Goal: Contribute content

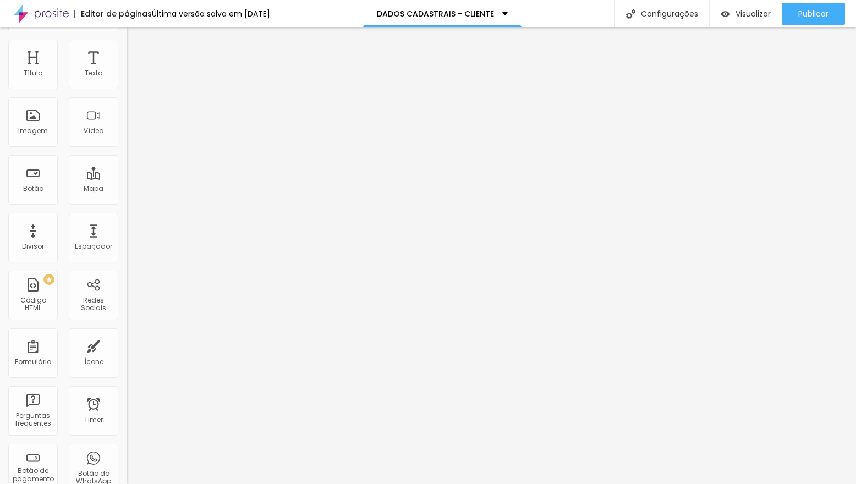
scroll to position [25, 0]
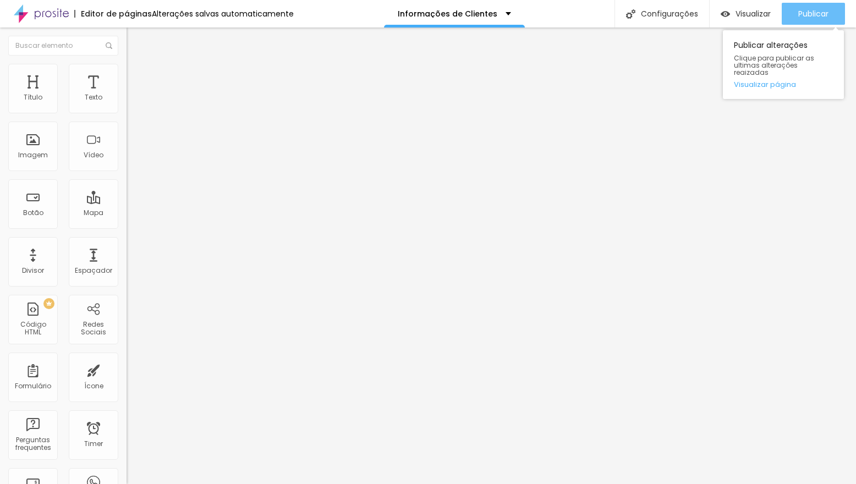
click at [820, 15] on span "Publicar" at bounding box center [813, 13] width 30 height 9
click at [807, 10] on span "Publicar" at bounding box center [813, 13] width 30 height 9
click at [825, 9] on span "Publicar" at bounding box center [813, 13] width 30 height 9
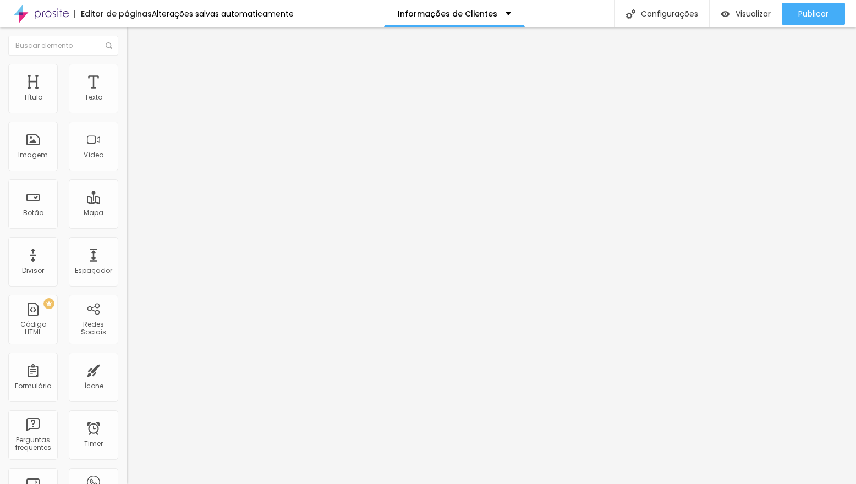
click at [134, 107] on div "Check List | Pré - Casamento" at bounding box center [190, 102] width 112 height 10
click at [95, 483] on div "Check List | Pré - Casamento" at bounding box center [55, 491] width 104 height 7
click at [126, 102] on div "Formulário Check List | Pré - Casamento" at bounding box center [189, 102] width 126 height 33
click at [126, 111] on img at bounding box center [129, 114] width 7 height 7
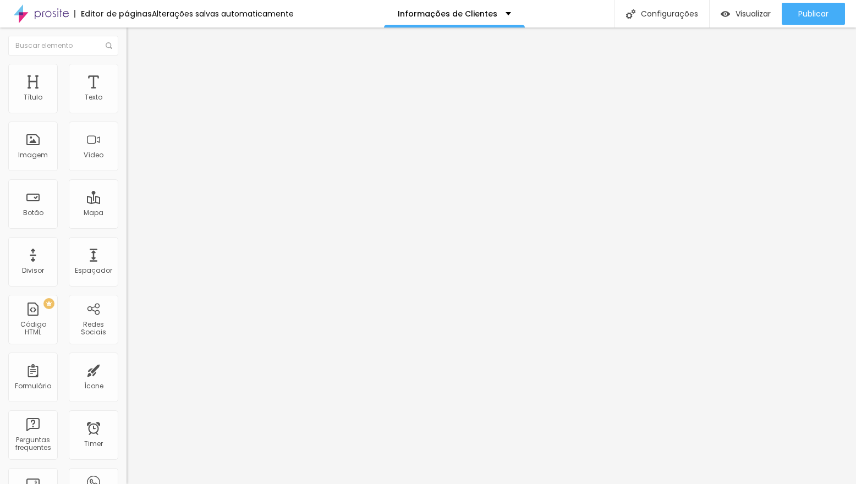
type input "Casados"
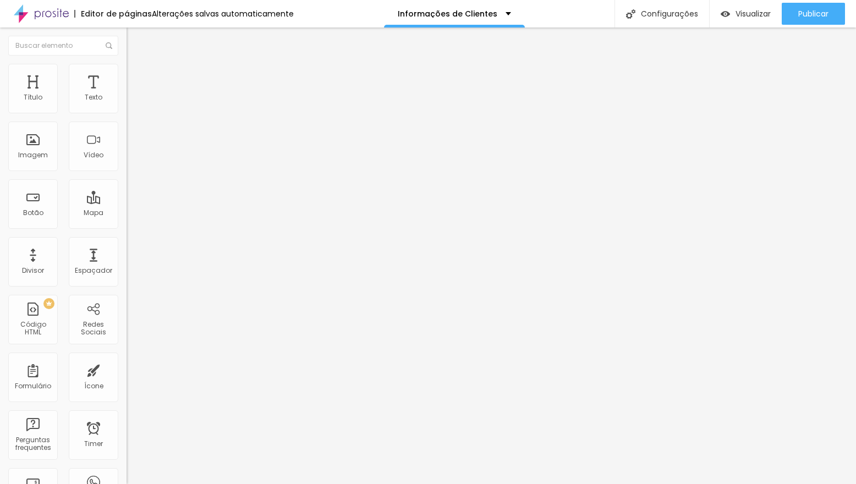
scroll to position [497, 0]
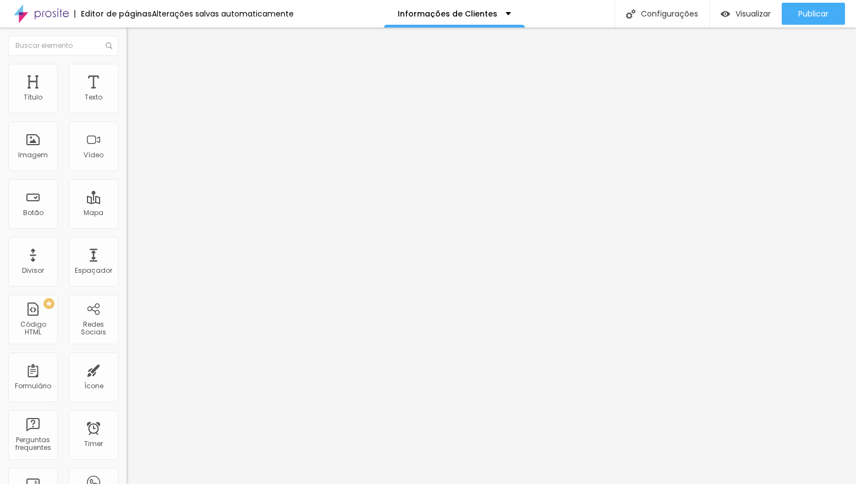
drag, startPoint x: 315, startPoint y: 303, endPoint x: 457, endPoint y: 301, distance: 142.4
type input "Horário que pretende iniciar:"
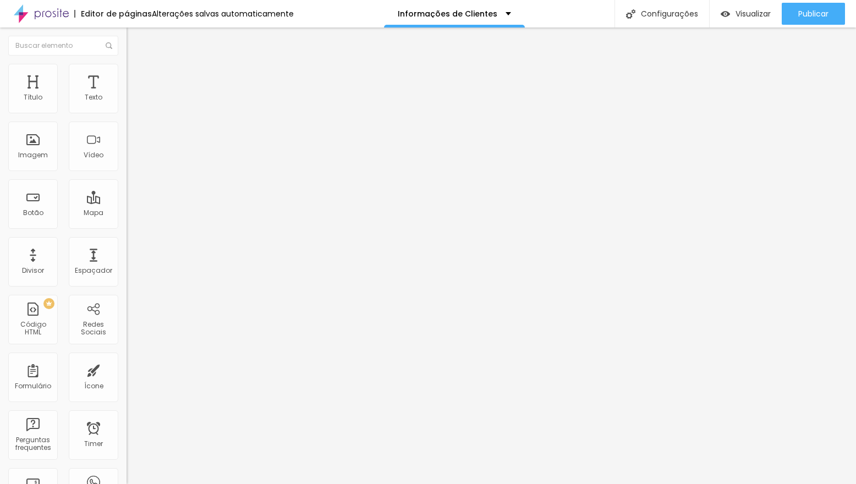
type input "Haverá padrinhos? Quantos Casais de cada Lado??"
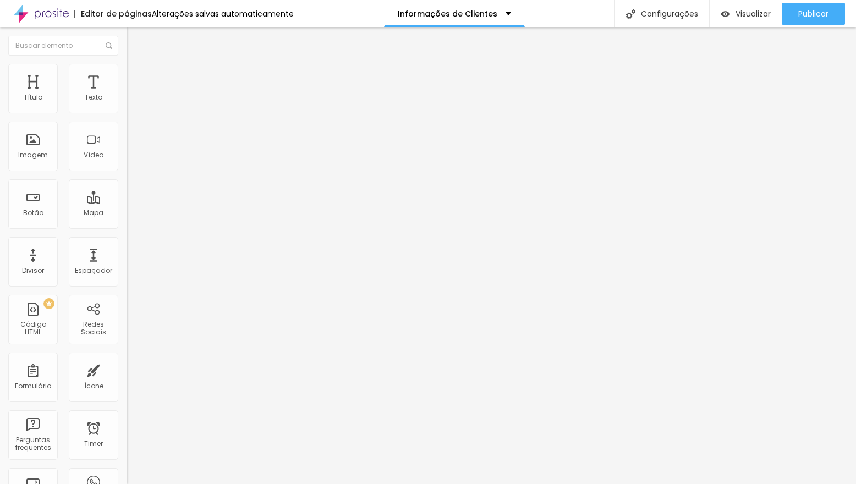
type input "FORNECEDORES"
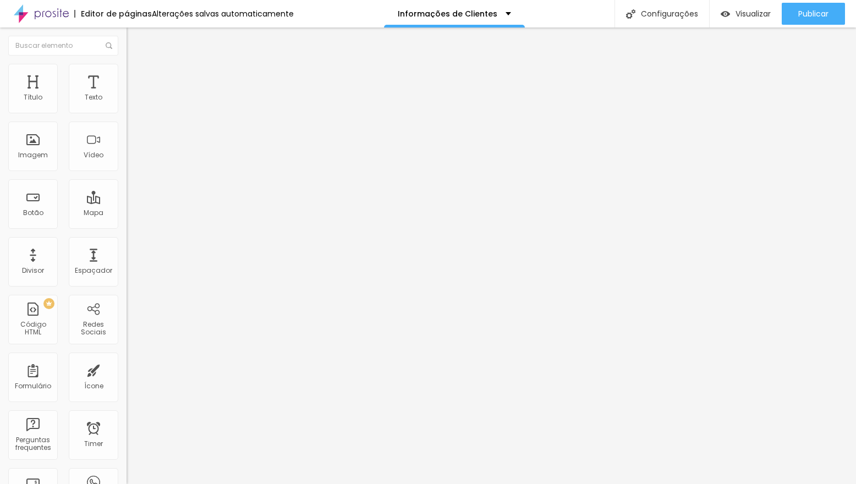
scroll to position [2709, 0]
type input "Colocar o Instagram de cada um, se tiver."
click at [92, 97] on div "Texto" at bounding box center [94, 97] width 18 height 8
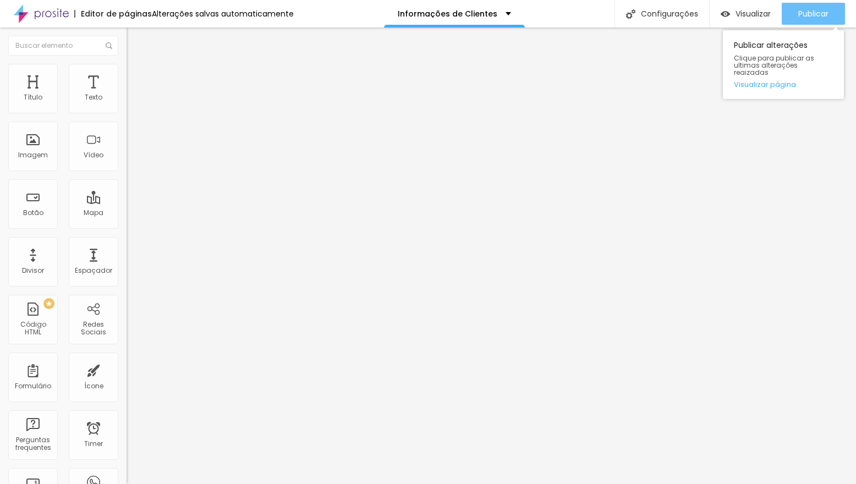
click at [808, 11] on span "Publicar" at bounding box center [813, 13] width 30 height 9
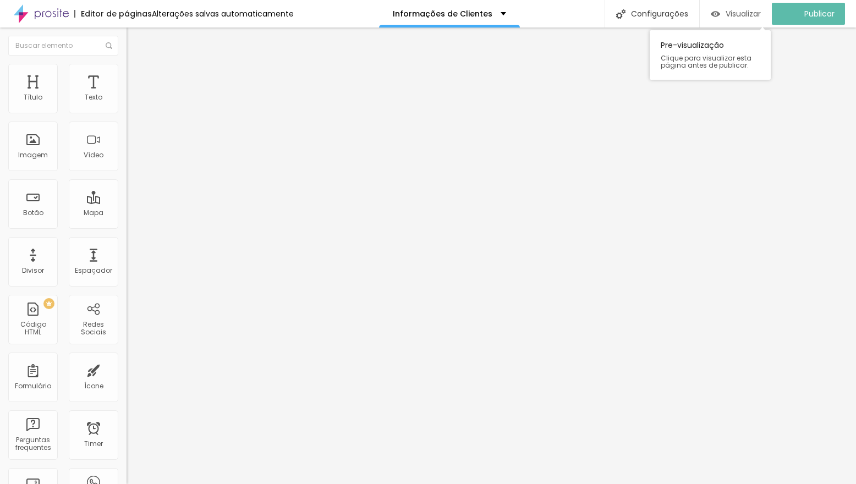
click at [743, 13] on span "Visualizar" at bounding box center [742, 13] width 35 height 9
